Goal: Task Accomplishment & Management: Use online tool/utility

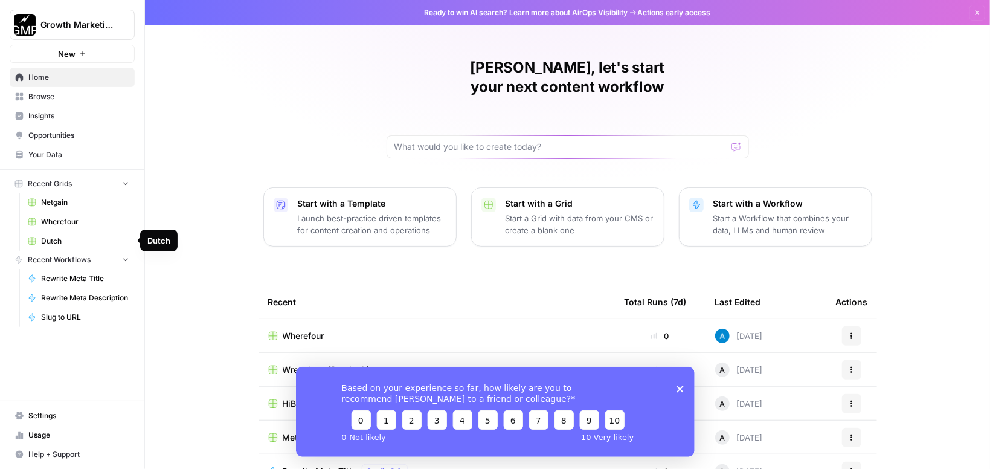
click at [66, 241] on span "Dutch" at bounding box center [85, 240] width 88 height 11
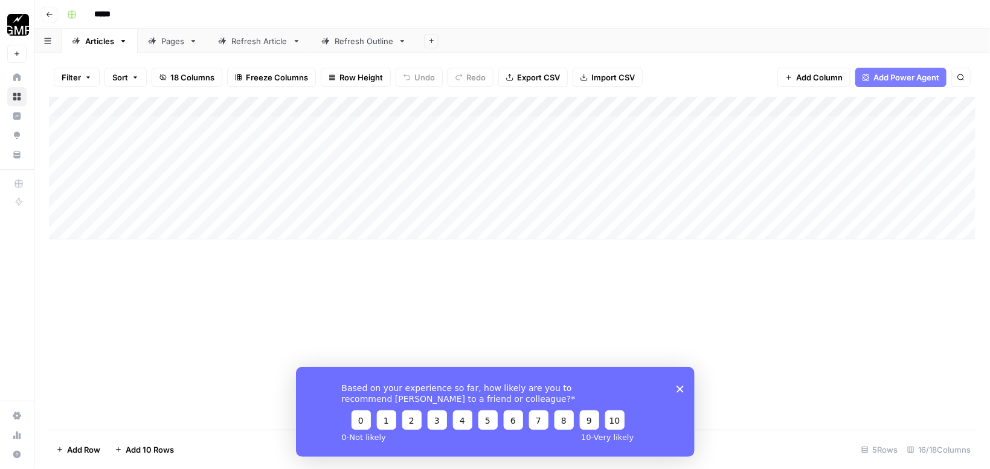
click at [167, 43] on div "Pages" at bounding box center [172, 41] width 23 height 12
click at [266, 39] on div "Refresh Article" at bounding box center [259, 41] width 56 height 12
type input "*****"
click at [299, 123] on div "Add Column" at bounding box center [512, 137] width 926 height 81
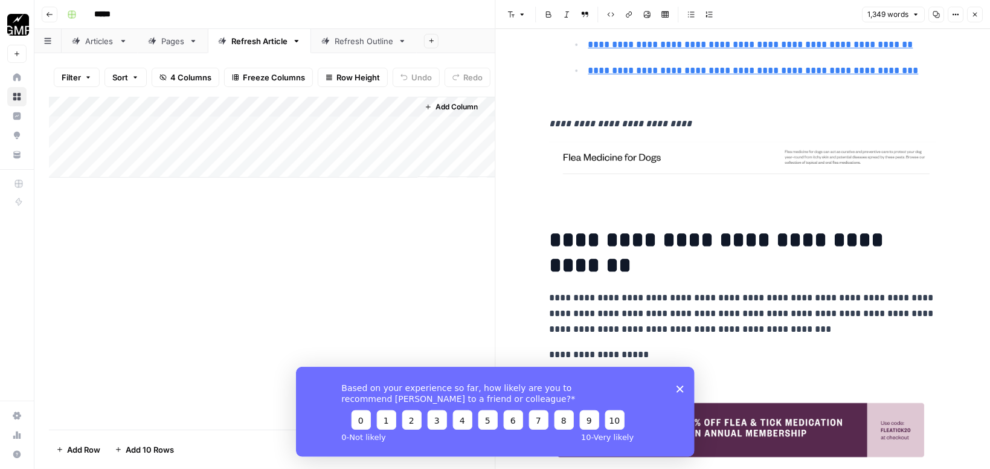
scroll to position [321, 0]
